Goal: Information Seeking & Learning: Understand process/instructions

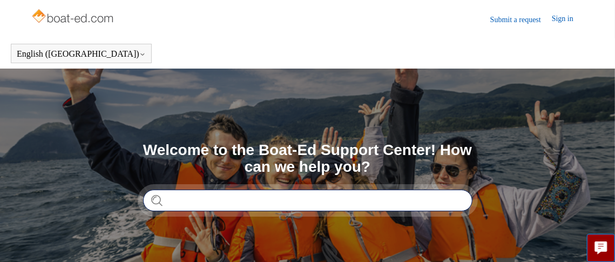
click at [367, 200] on input "Search" at bounding box center [307, 201] width 329 height 22
type input "**********"
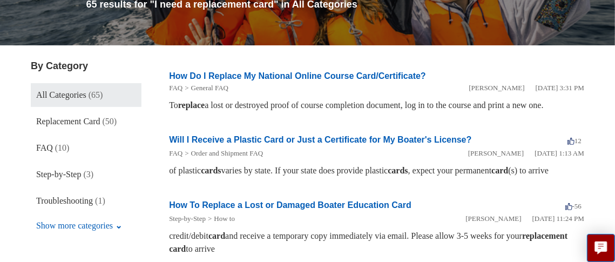
scroll to position [162, 0]
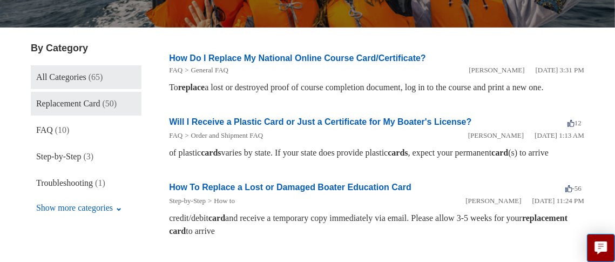
click at [87, 105] on span "Replacement Card" at bounding box center [68, 103] width 64 height 9
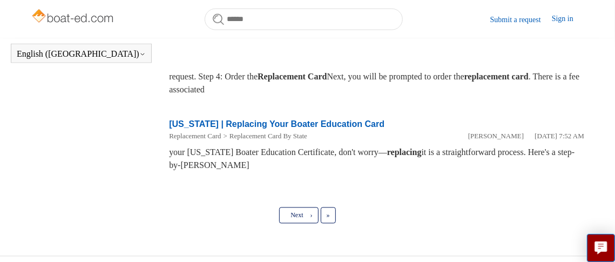
scroll to position [771, 0]
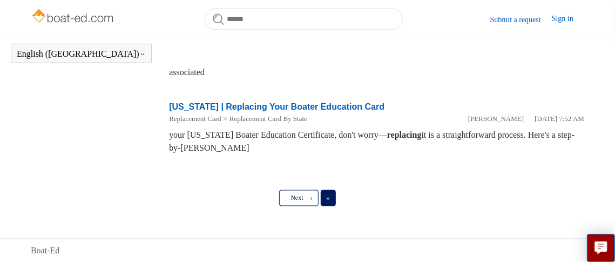
click at [332, 197] on link "Last »" at bounding box center [328, 198] width 15 height 16
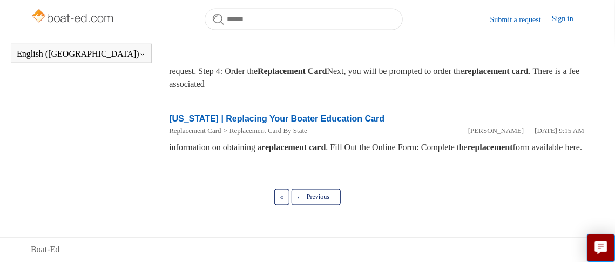
scroll to position [771, 0]
click at [278, 197] on link "« First" at bounding box center [281, 197] width 15 height 16
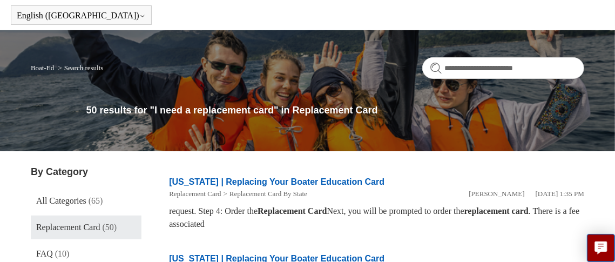
scroll to position [54, 0]
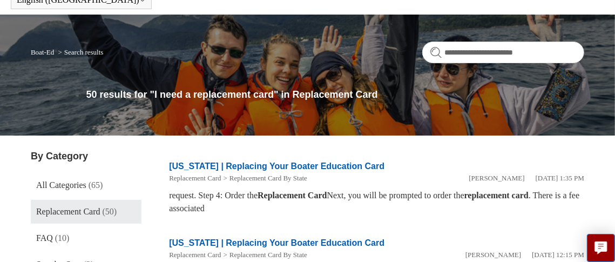
click at [185, 176] on link "Replacement Card" at bounding box center [195, 178] width 52 height 8
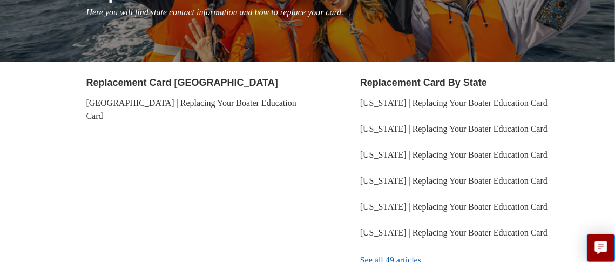
scroll to position [162, 0]
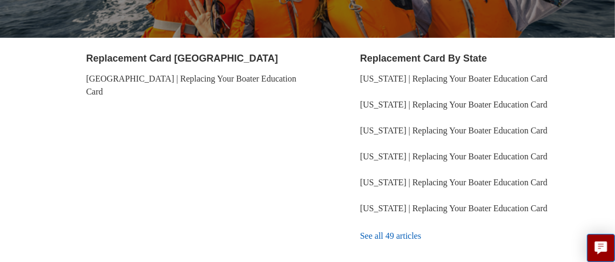
click at [405, 221] on link "See all 49 articles" at bounding box center [472, 235] width 224 height 29
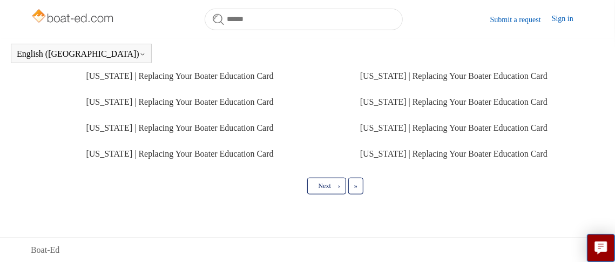
scroll to position [565, 0]
click at [363, 188] on link "Last »" at bounding box center [355, 186] width 15 height 16
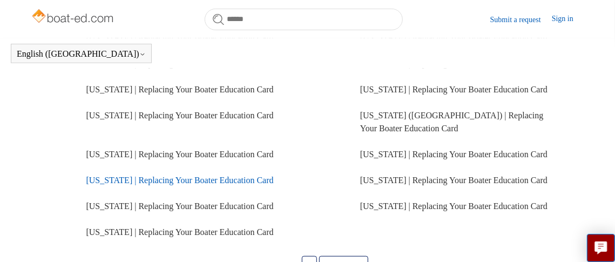
click at [114, 185] on link "[US_STATE] | Replacing Your Boater Education Card" at bounding box center [179, 180] width 187 height 9
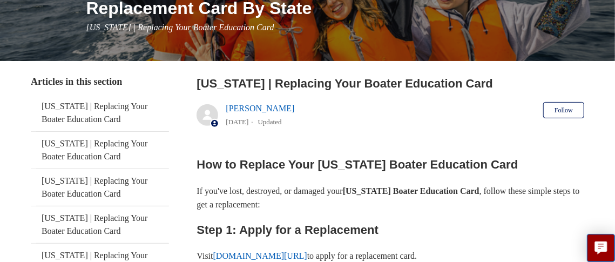
scroll to position [162, 0]
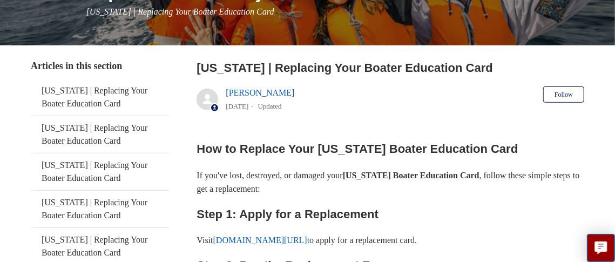
click at [294, 239] on link "[DOMAIN_NAME][URL]" at bounding box center [260, 239] width 94 height 9
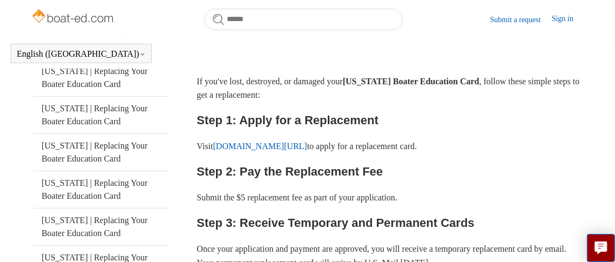
scroll to position [240, 0]
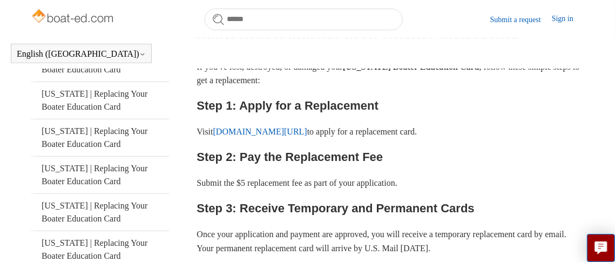
click at [284, 131] on link "[DOMAIN_NAME][URL]" at bounding box center [260, 131] width 94 height 9
